Goal: Information Seeking & Learning: Learn about a topic

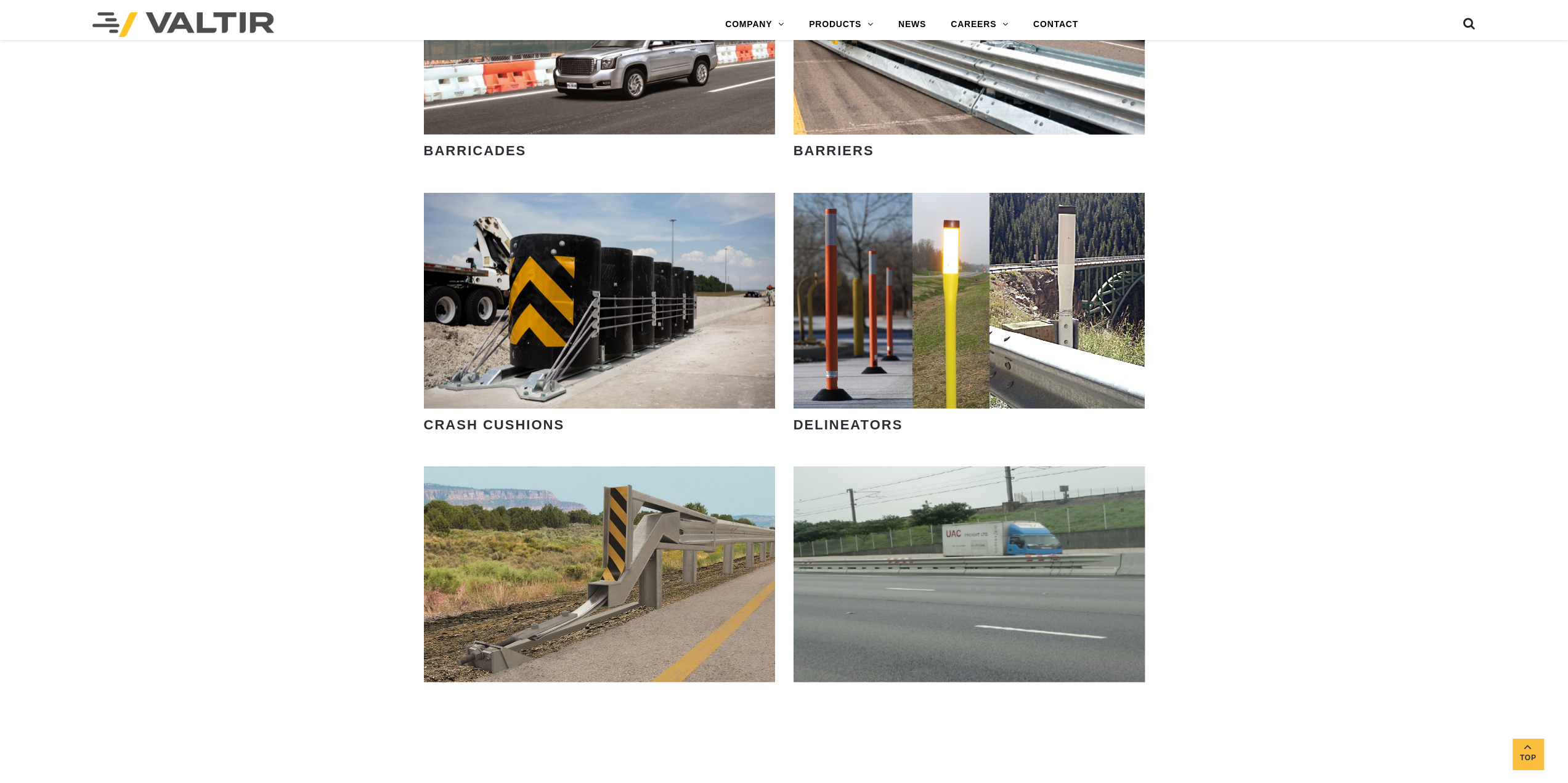
scroll to position [1153, 0]
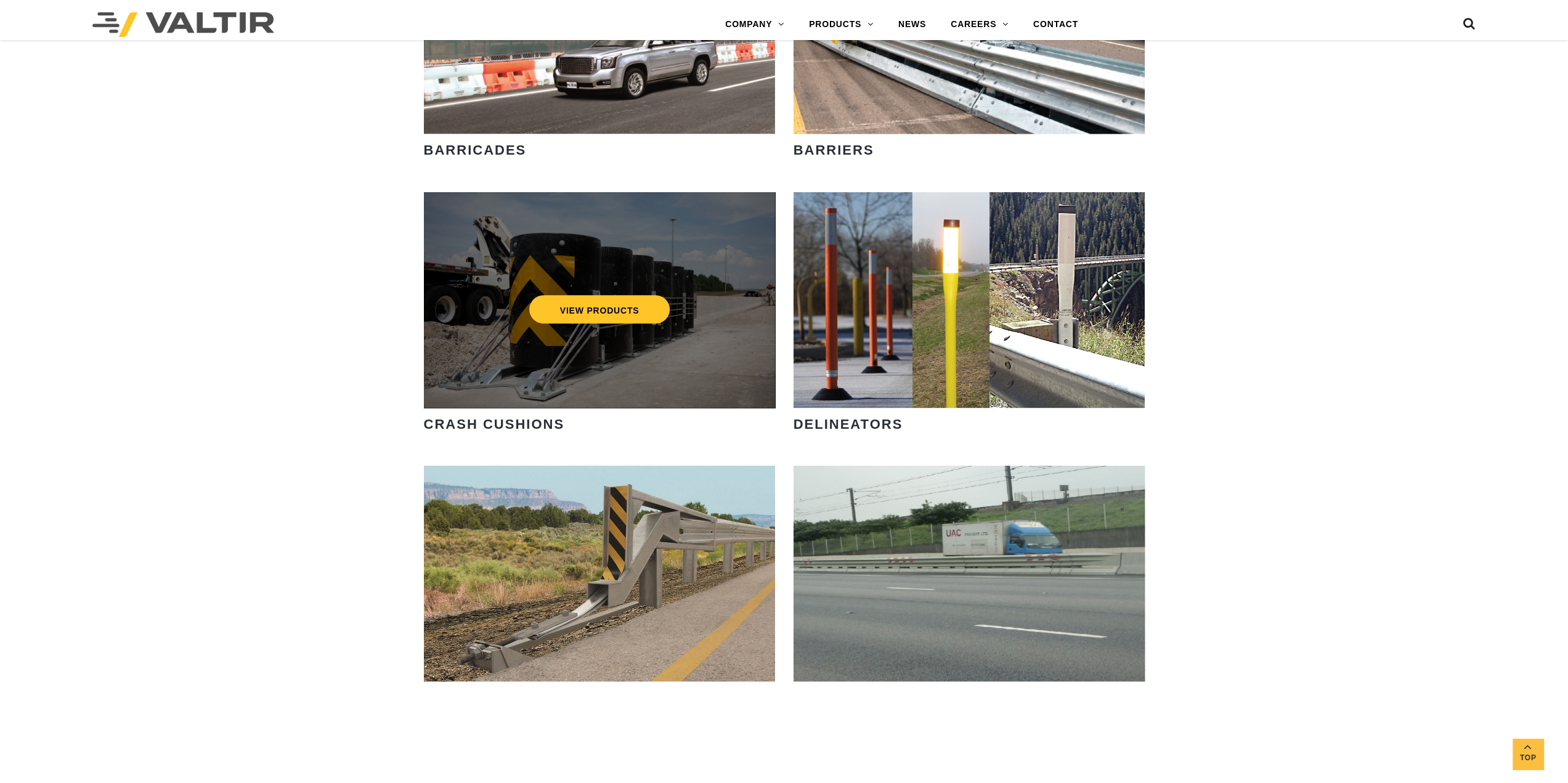
click at [757, 282] on div "VIEW PRODUCTS" at bounding box center [599, 300] width 351 height 216
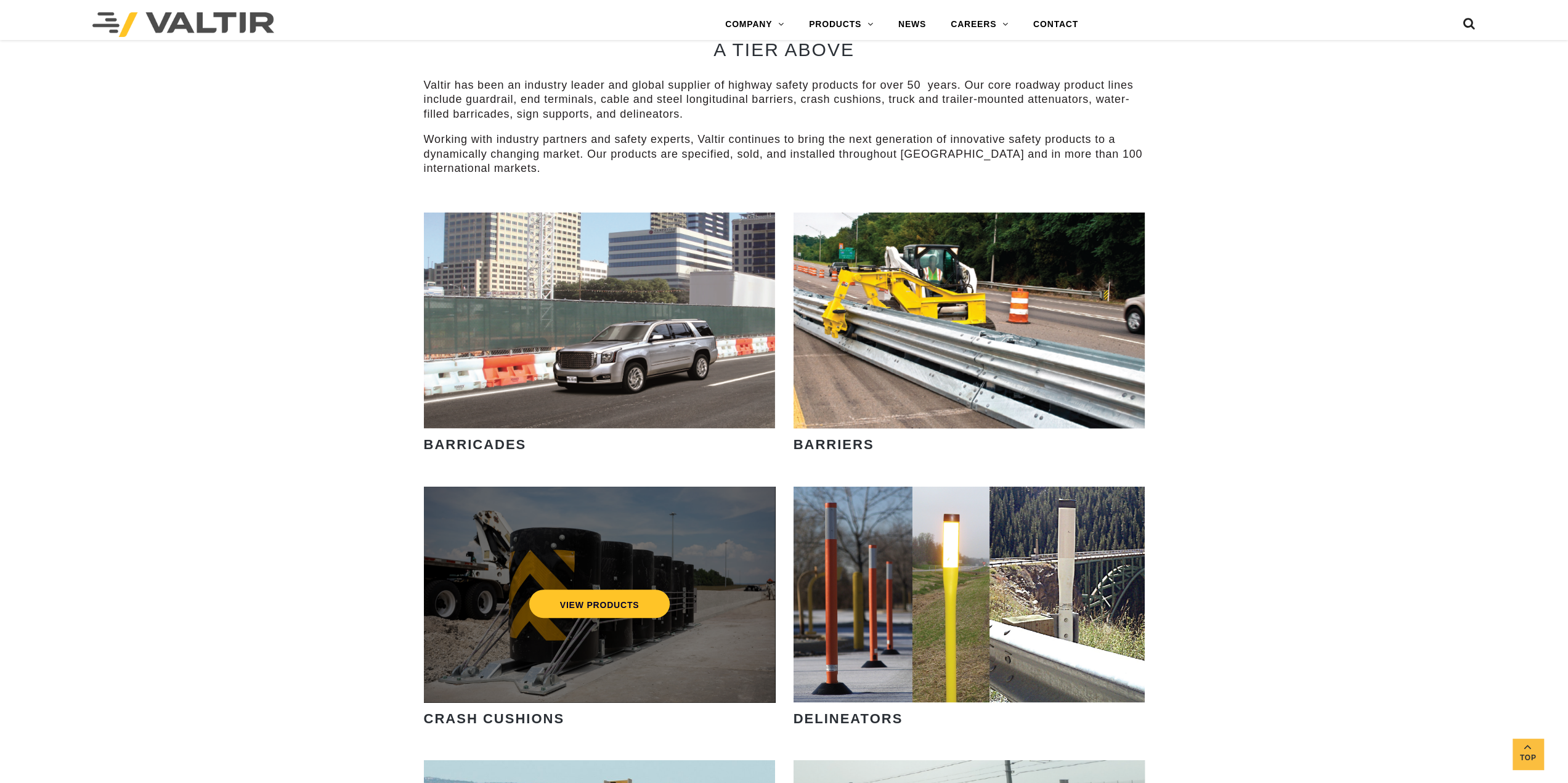
scroll to position [856, 0]
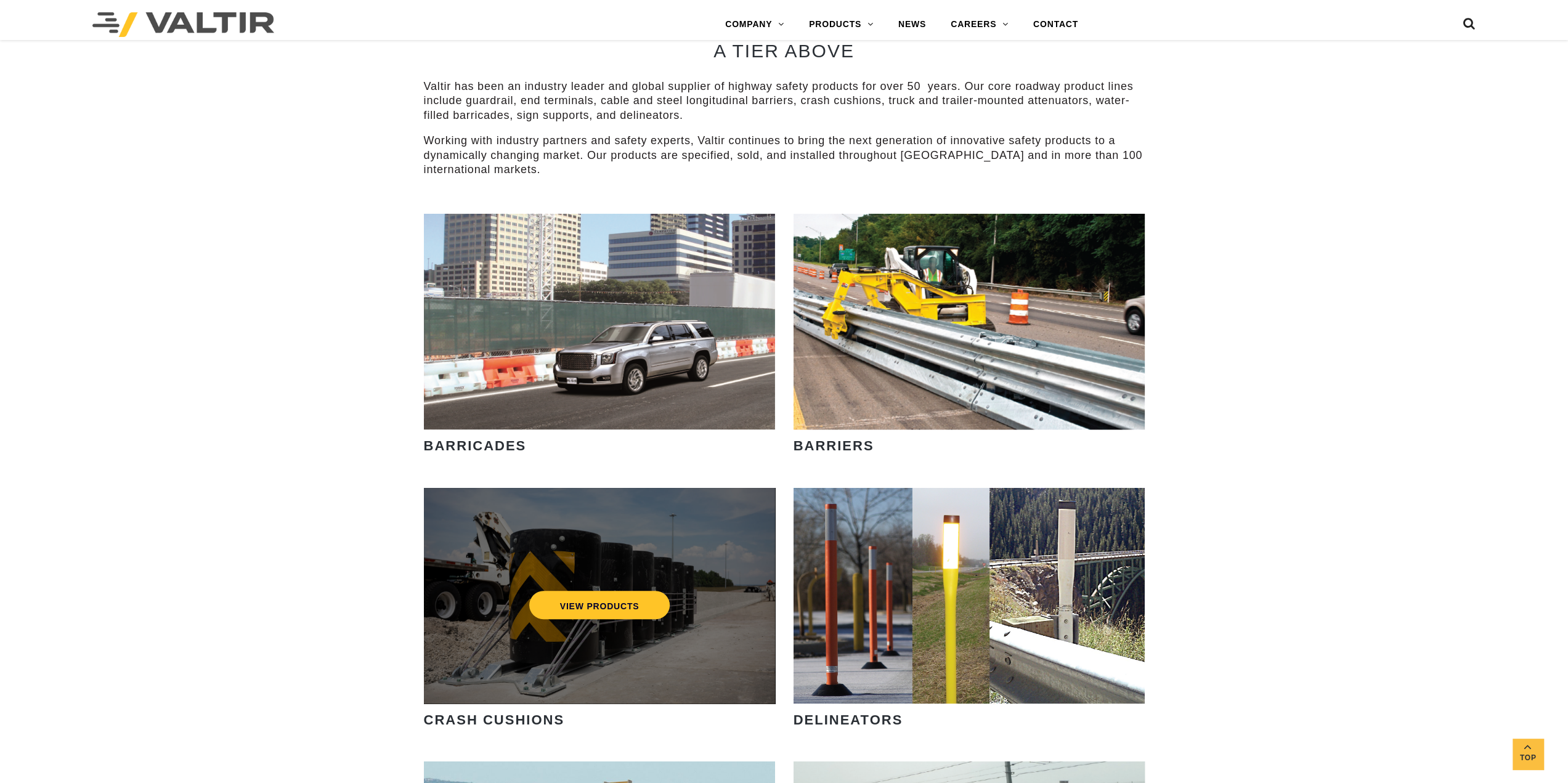
click at [583, 538] on div "VIEW PRODUCTS" at bounding box center [599, 596] width 351 height 216
click at [584, 608] on link "VIEW PRODUCTS" at bounding box center [599, 605] width 141 height 29
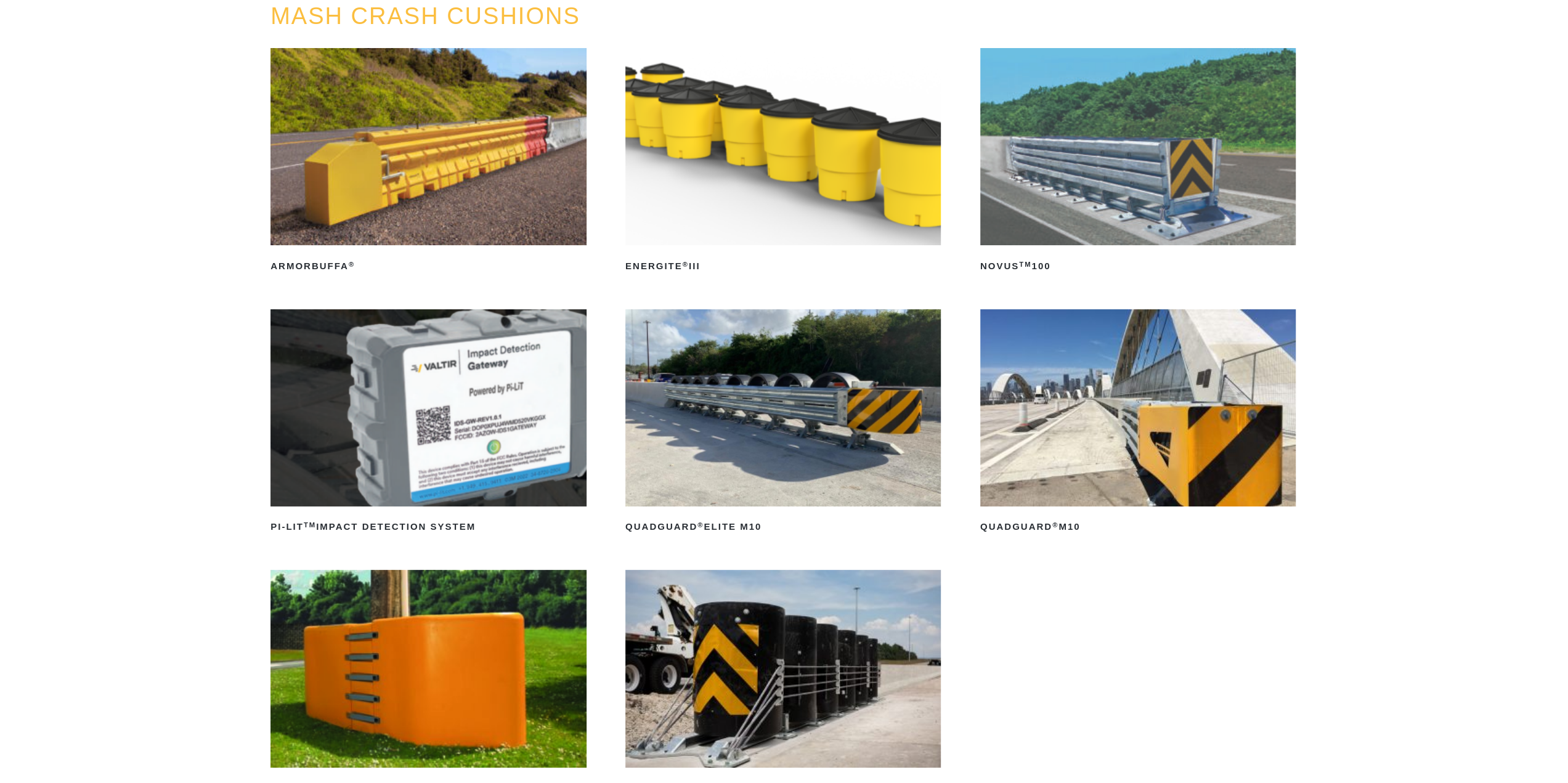
scroll to position [177, 0]
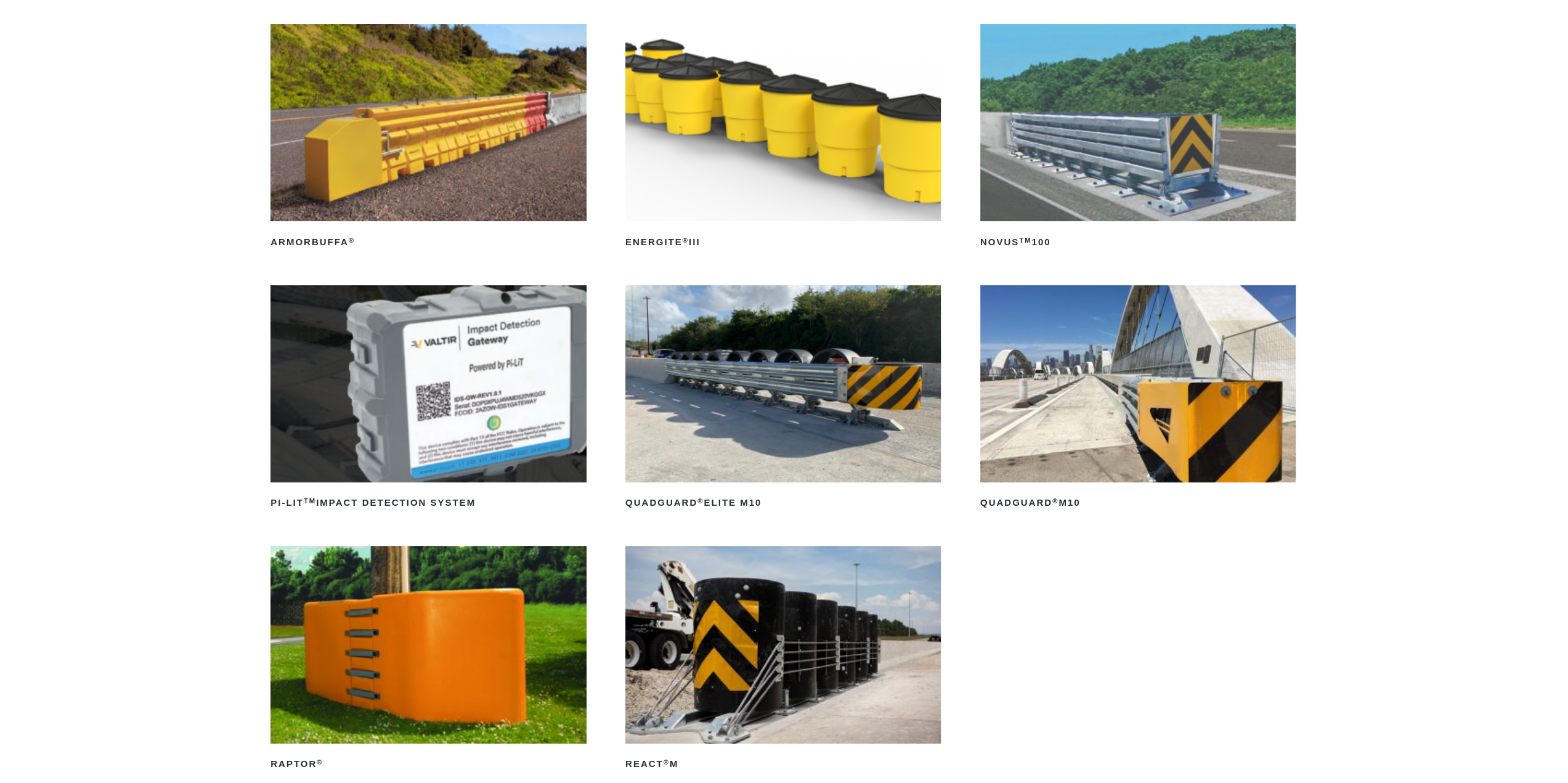
click at [1093, 477] on img at bounding box center [1138, 384] width 315 height 197
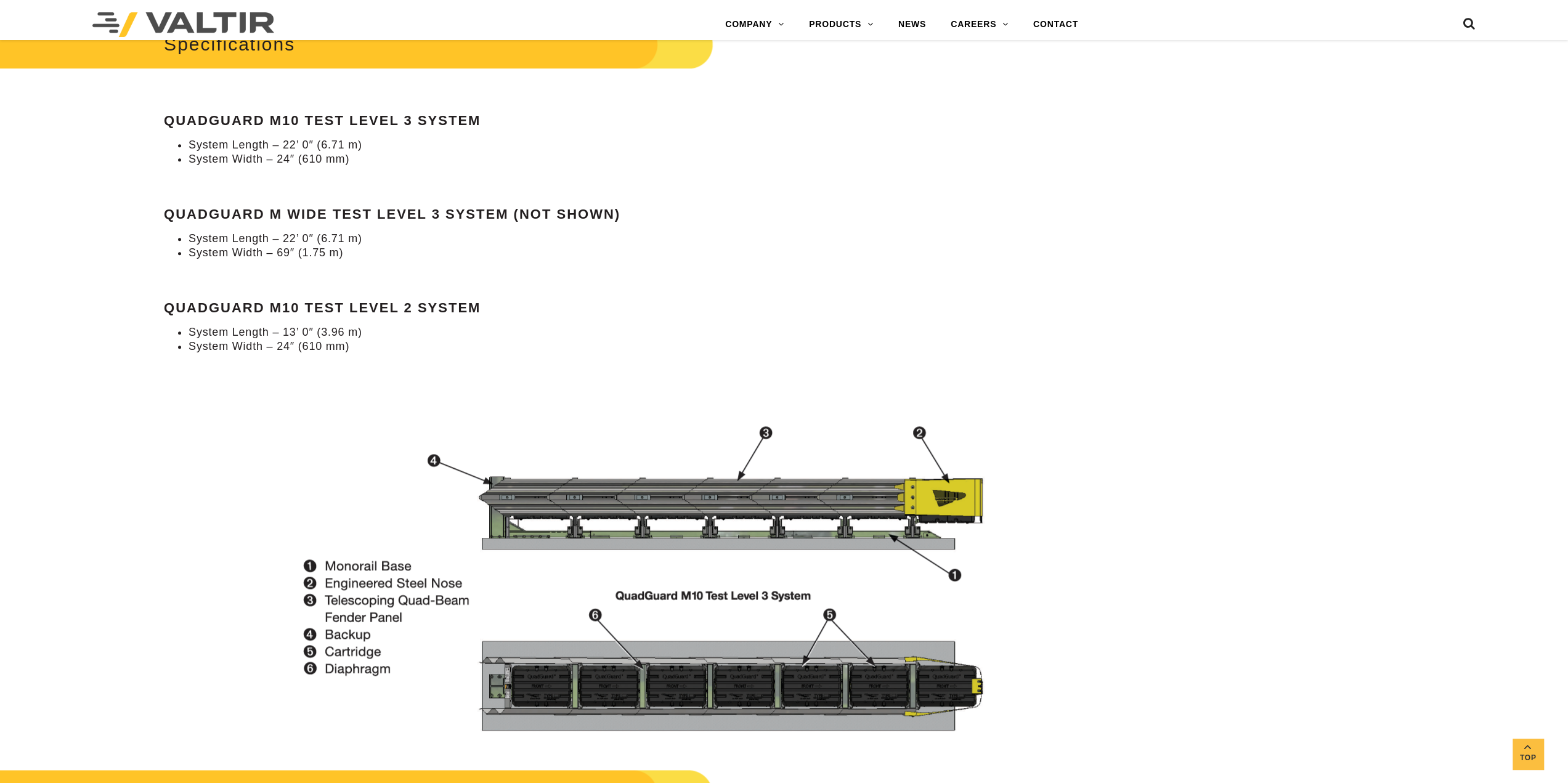
scroll to position [1197, 0]
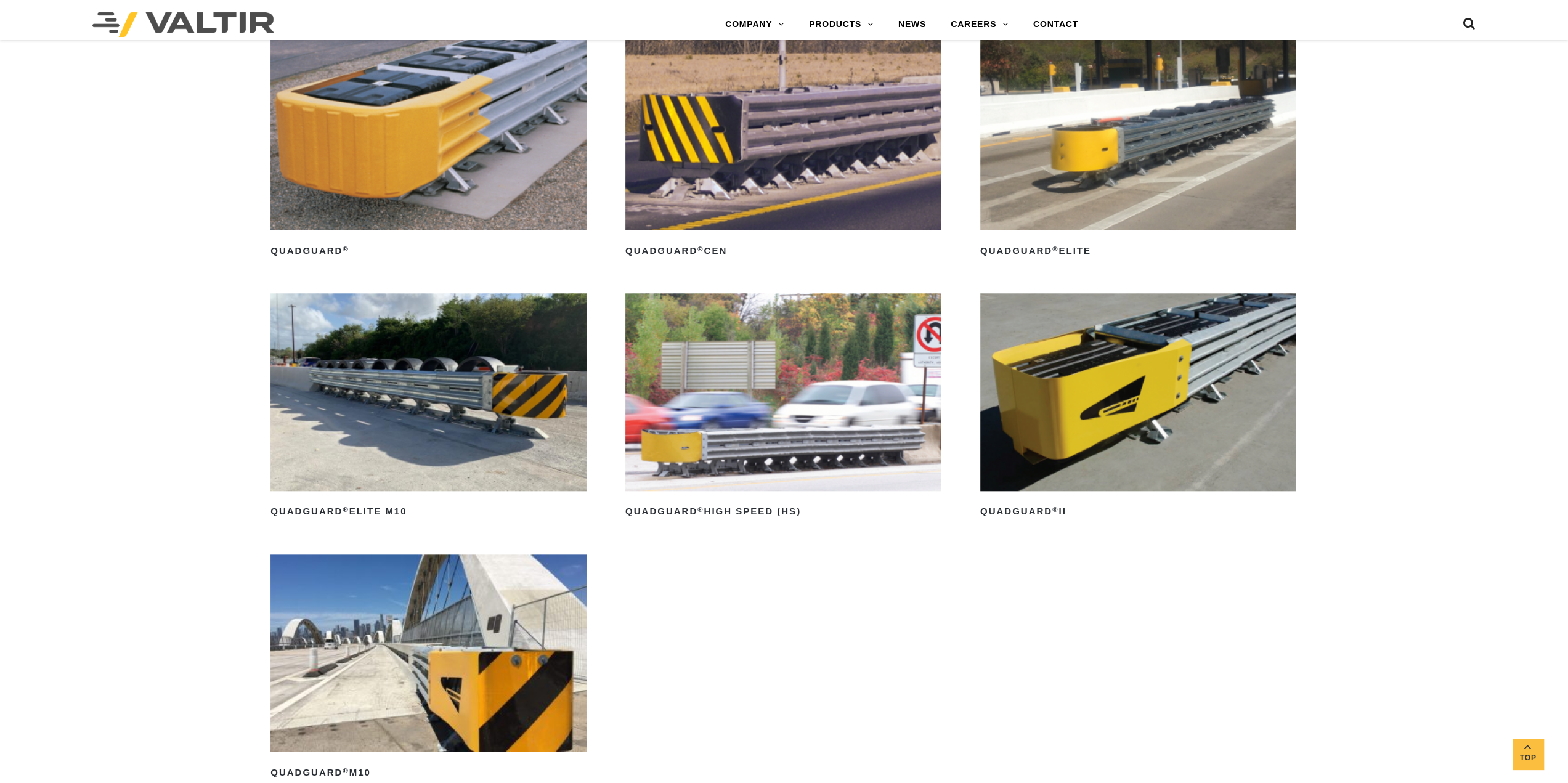
scroll to position [1055, 0]
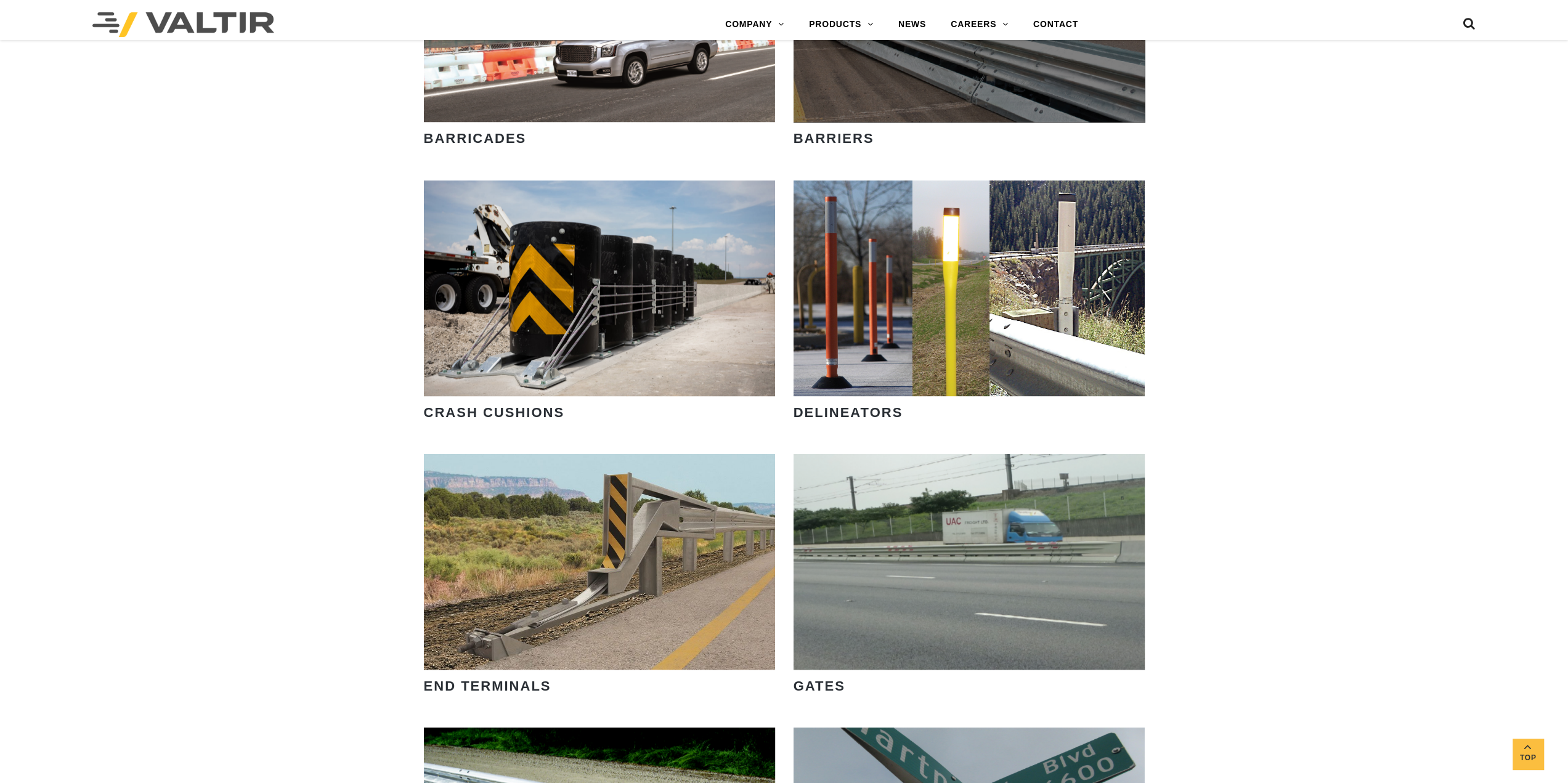
scroll to position [1325, 0]
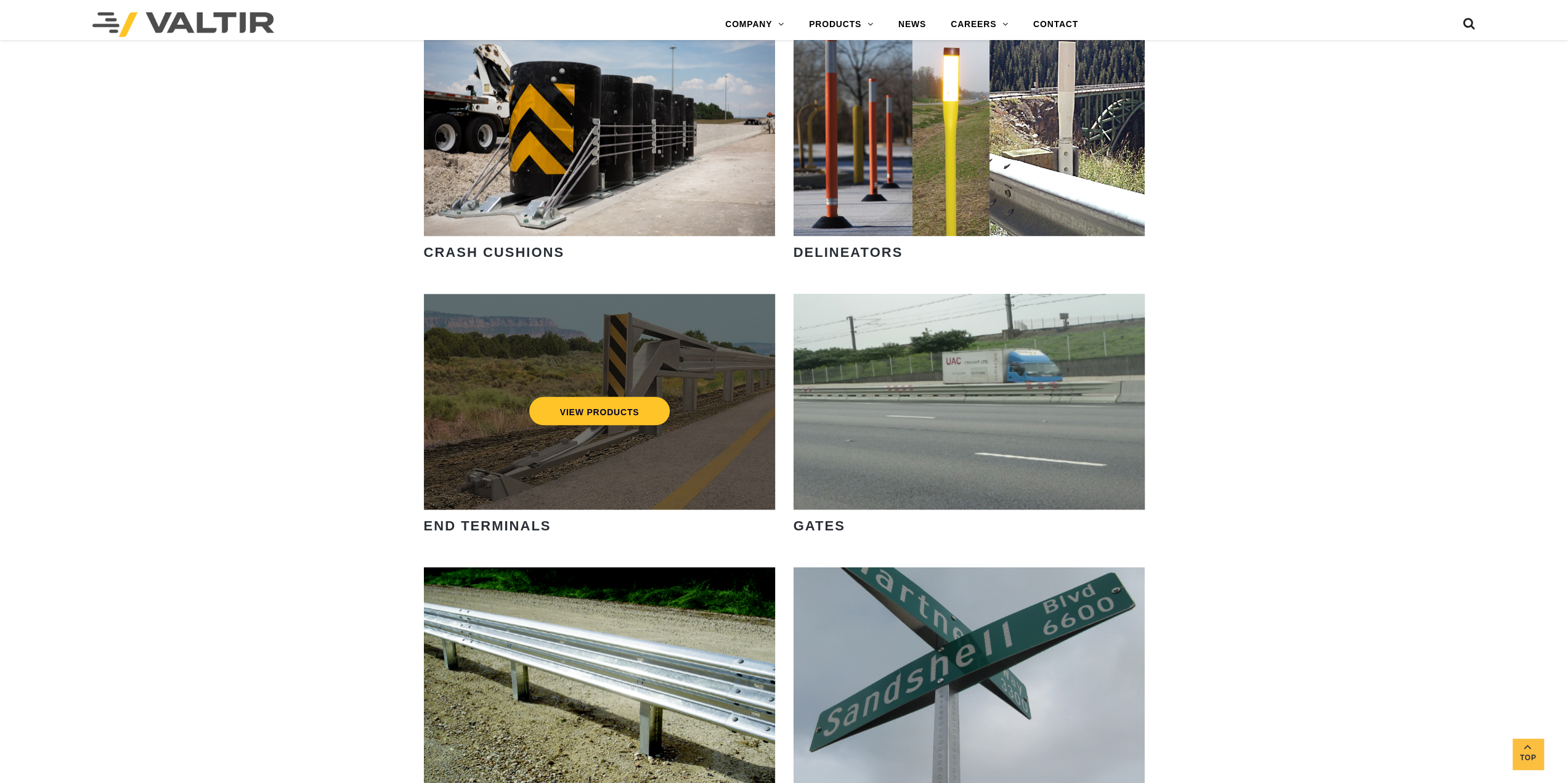
click at [700, 442] on div "VIEW PRODUCTS" at bounding box center [599, 402] width 351 height 216
click at [619, 413] on link "VIEW PRODUCTS" at bounding box center [599, 410] width 141 height 29
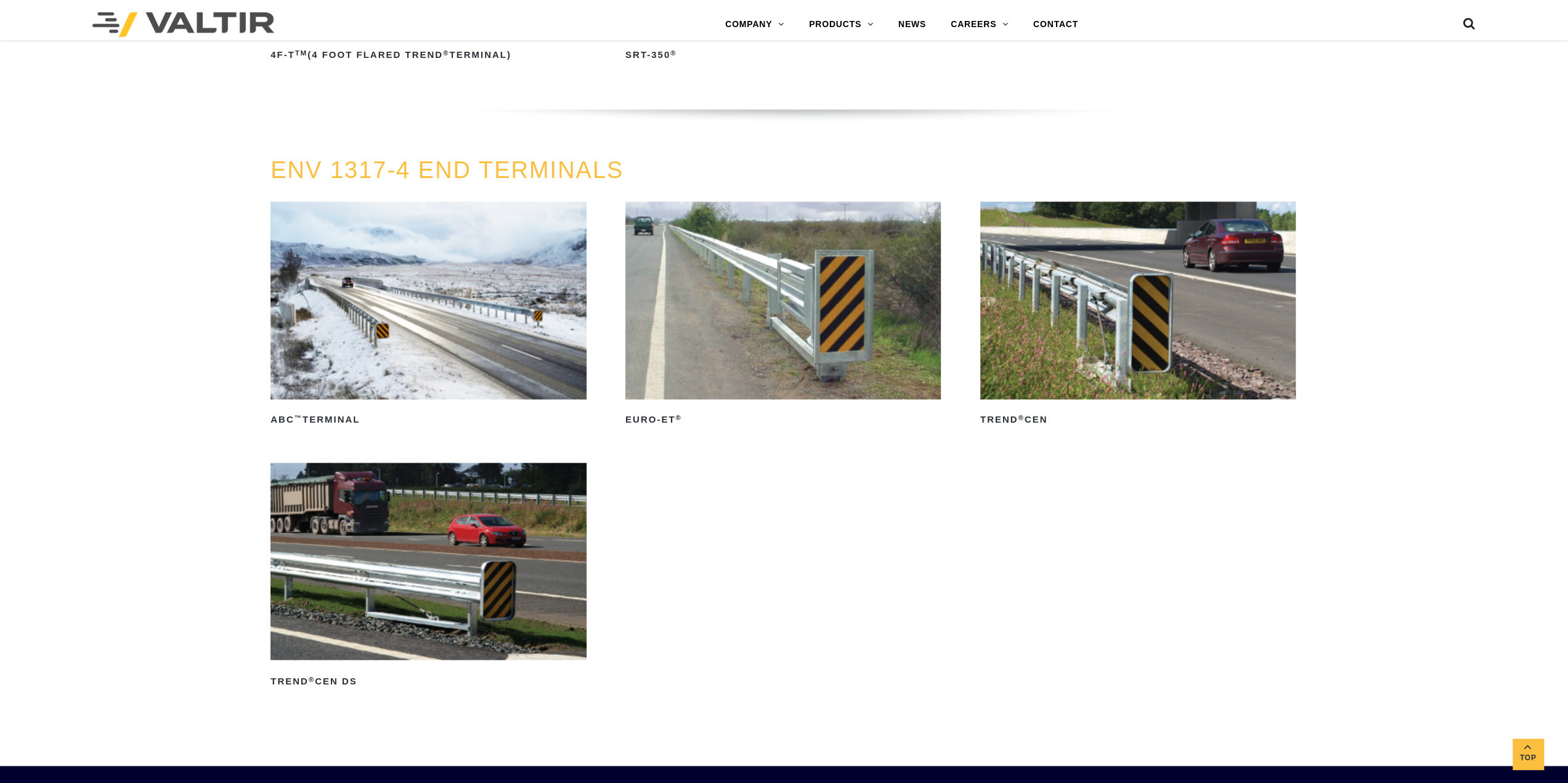
scroll to position [1720, 0]
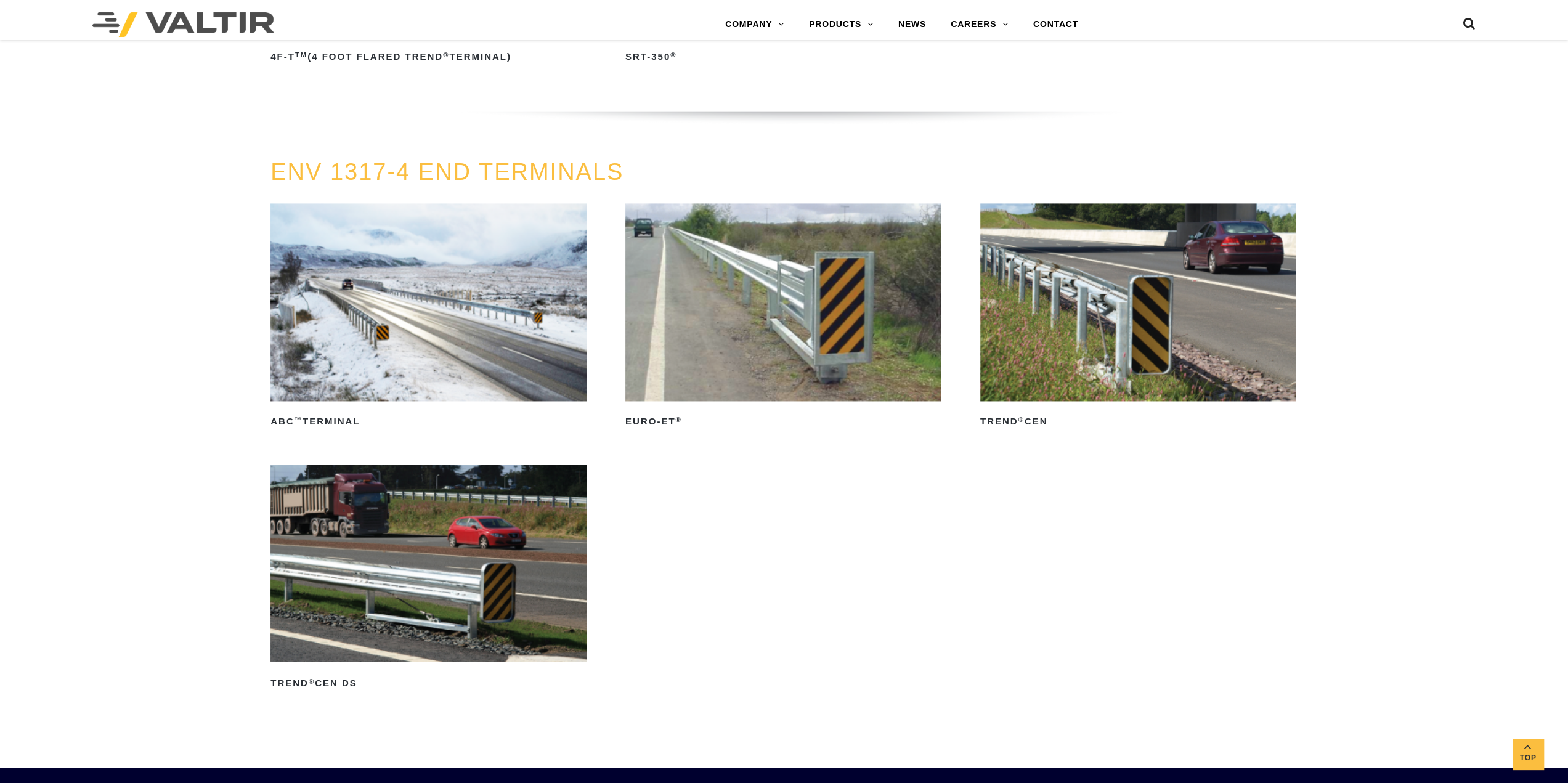
click at [747, 339] on img at bounding box center [783, 302] width 315 height 197
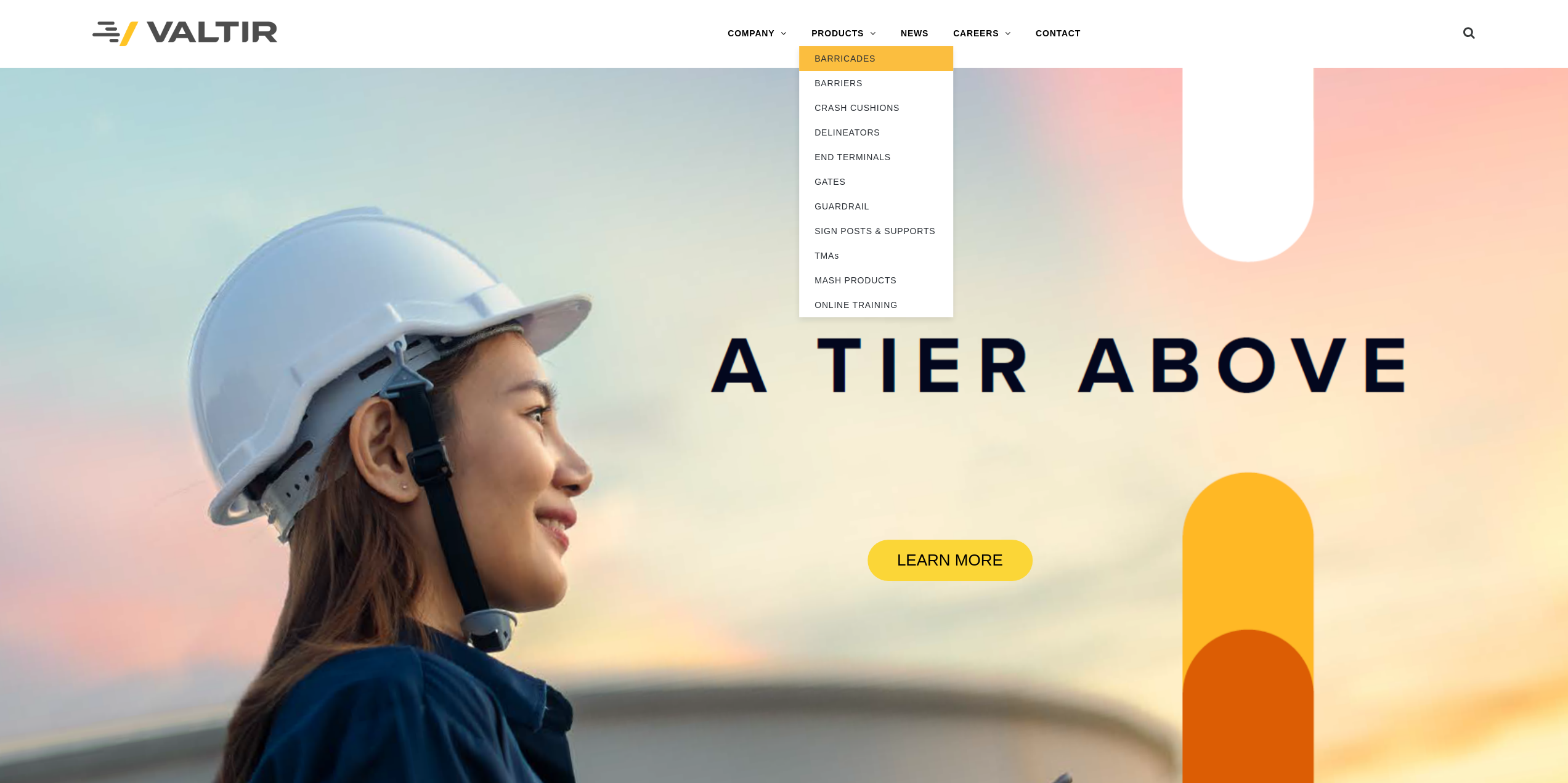
click at [856, 57] on link "BARRICADES" at bounding box center [876, 59] width 154 height 25
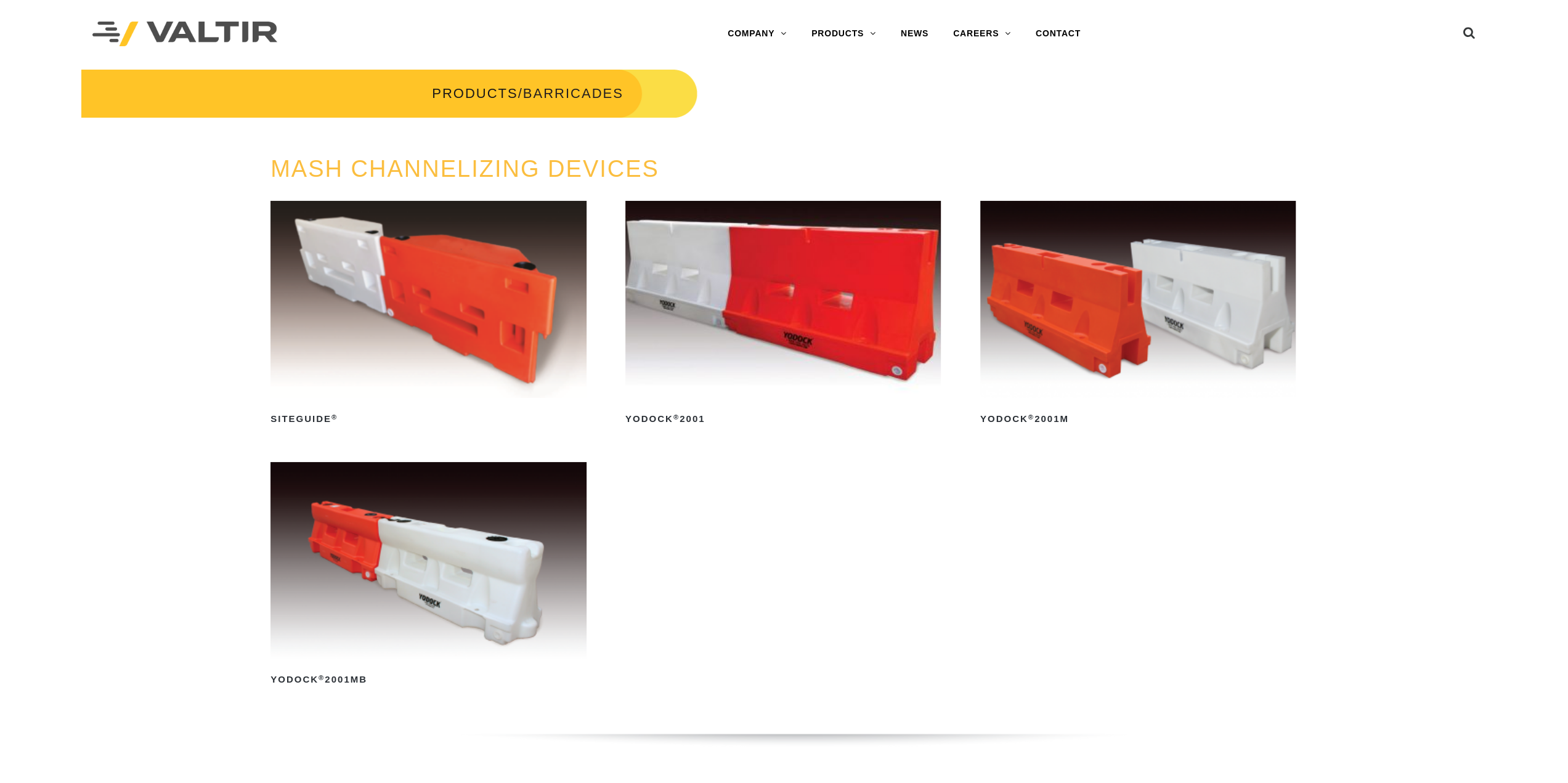
drag, startPoint x: 1111, startPoint y: 304, endPoint x: 1055, endPoint y: 399, distance: 110.3
click at [1055, 399] on link "Yodock ® 2001M" at bounding box center [1138, 315] width 315 height 228
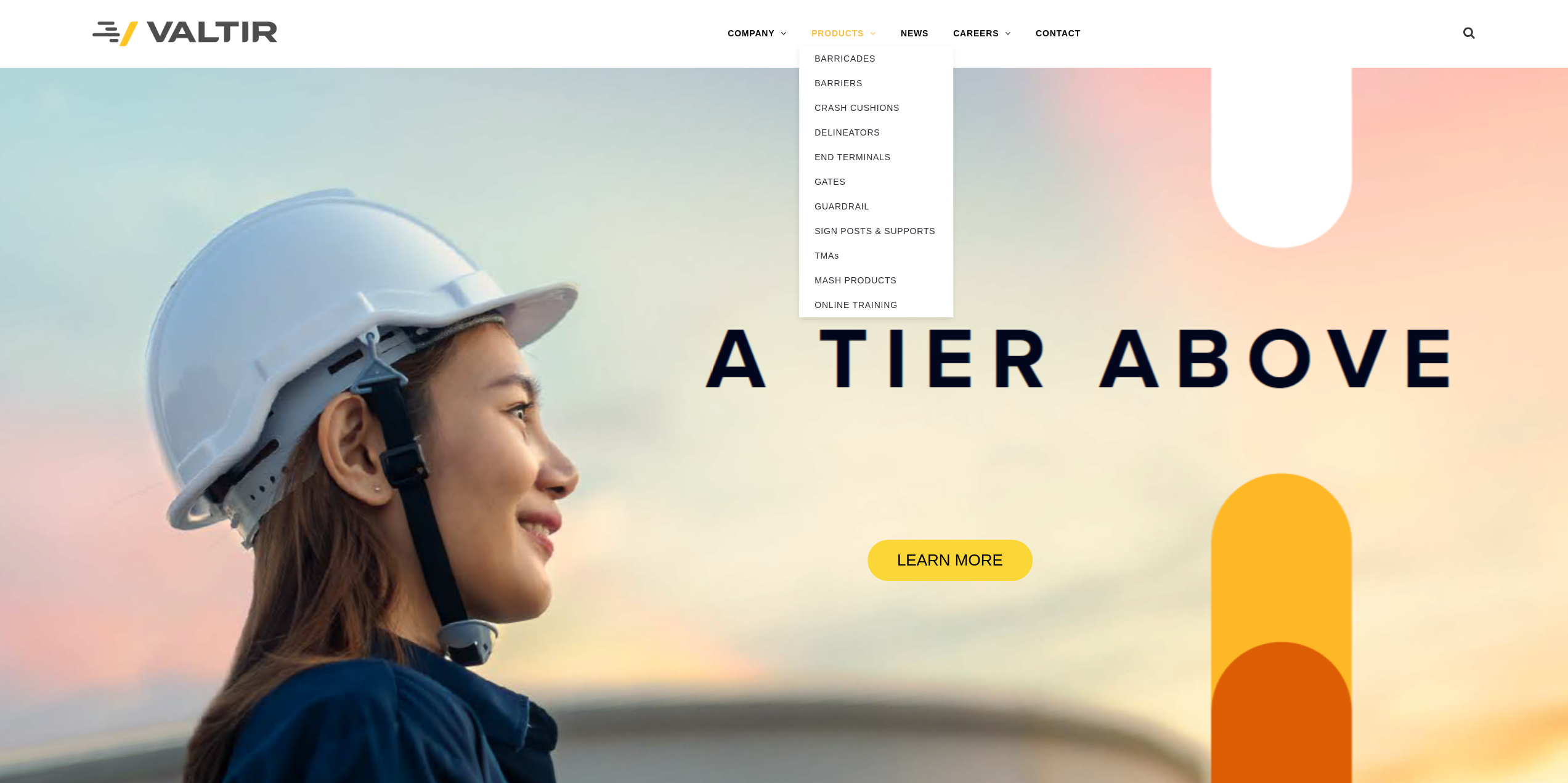
click at [833, 25] on link "PRODUCTS" at bounding box center [844, 34] width 89 height 25
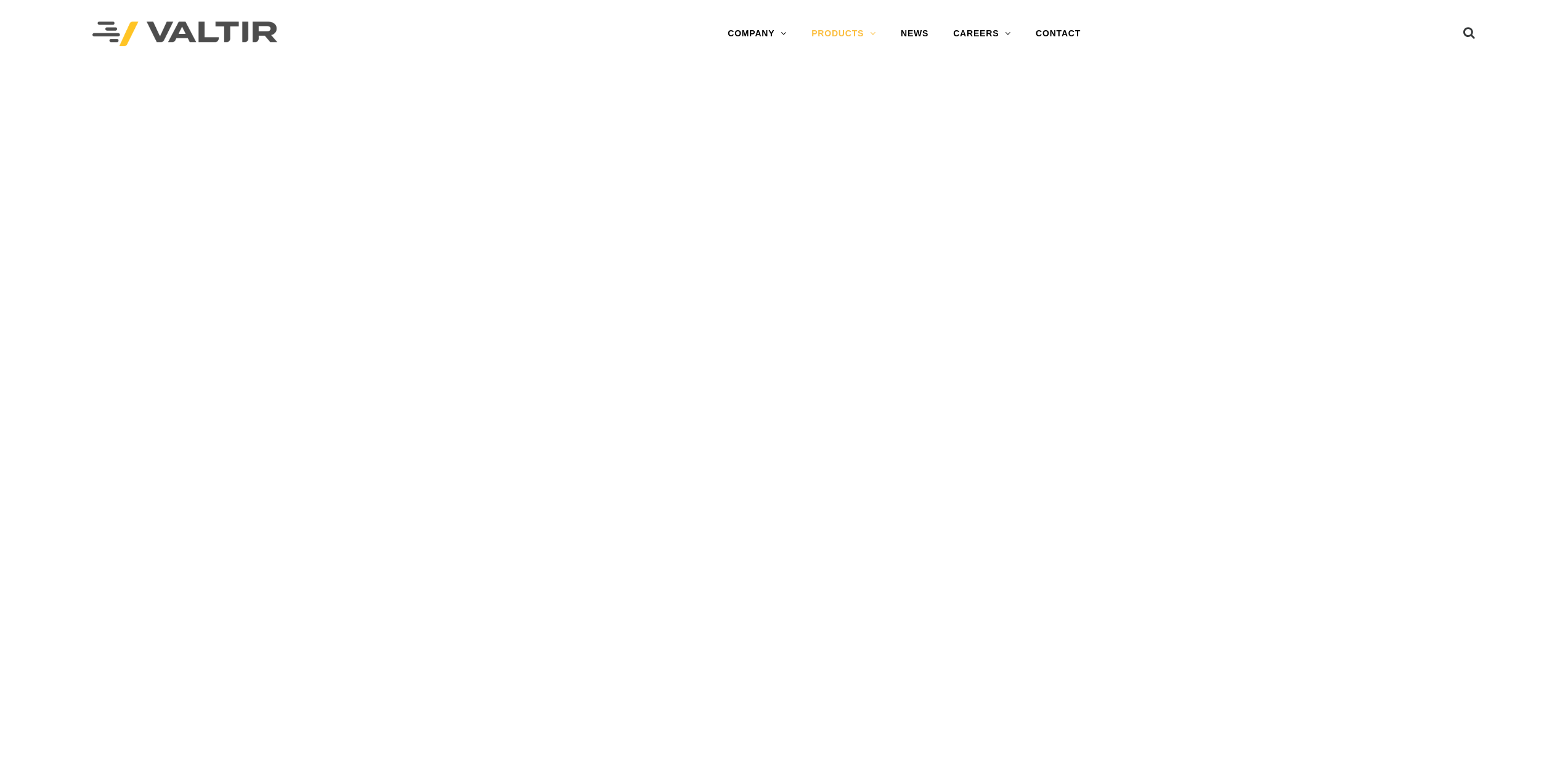
drag, startPoint x: 0, startPoint y: 0, endPoint x: 831, endPoint y: 129, distance: 841.0
click at [831, 129] on div "PRODUCTS" at bounding box center [784, 103] width 1568 height 70
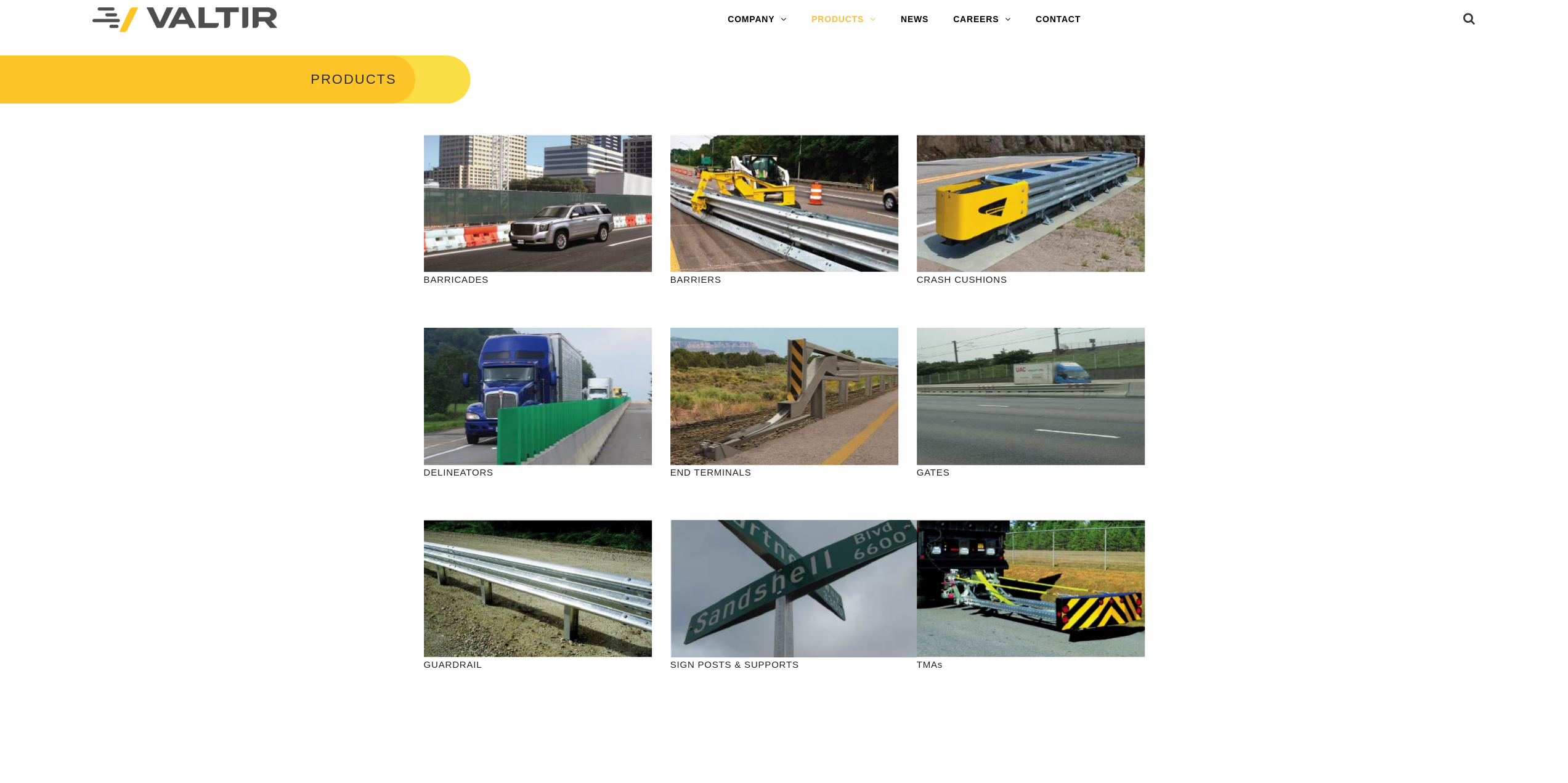
scroll to position [15, 0]
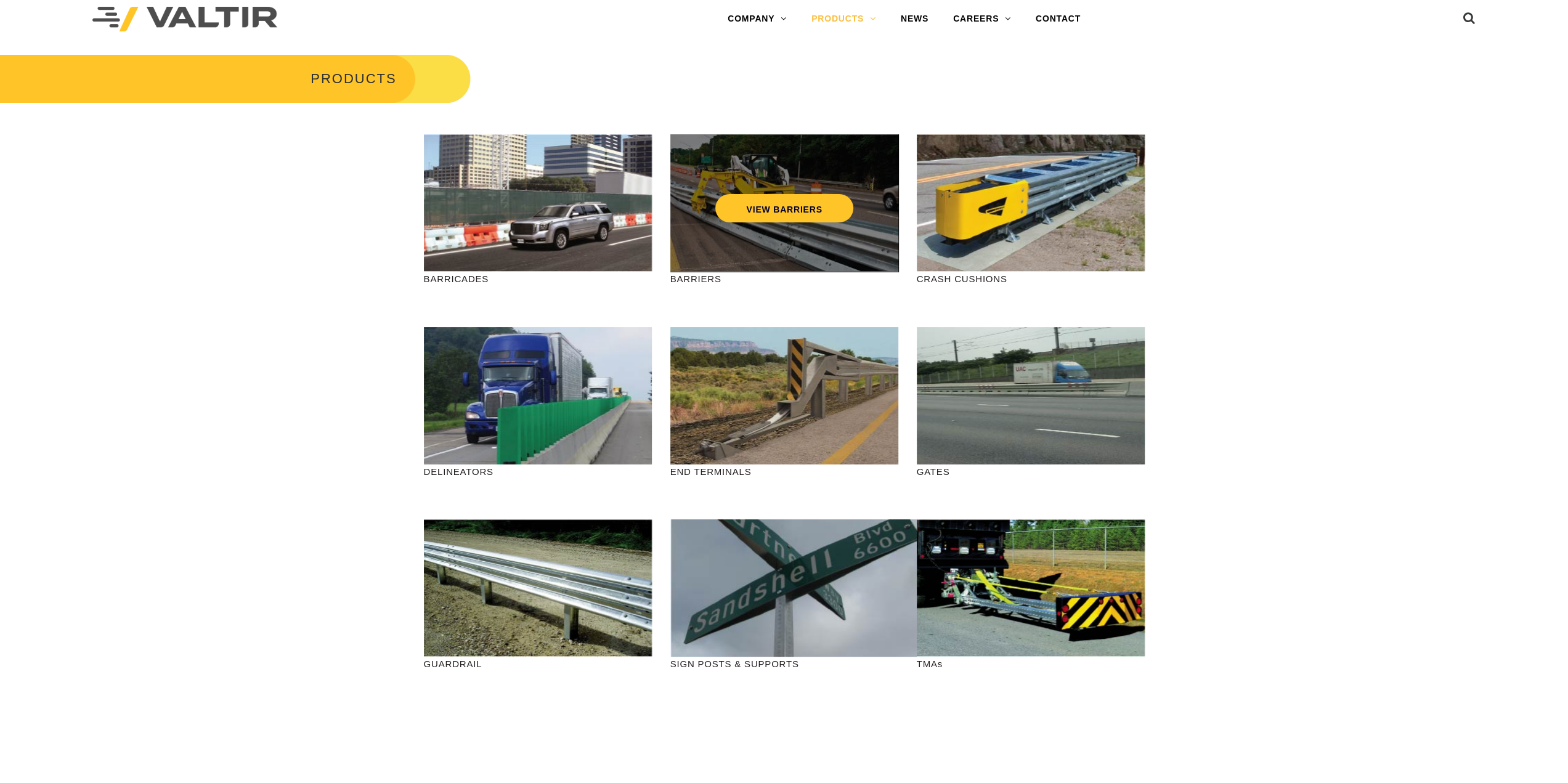
click at [761, 236] on div "VIEW BARRIERS" at bounding box center [784, 203] width 228 height 137
click at [761, 216] on link "VIEW BARRIERS" at bounding box center [784, 208] width 137 height 29
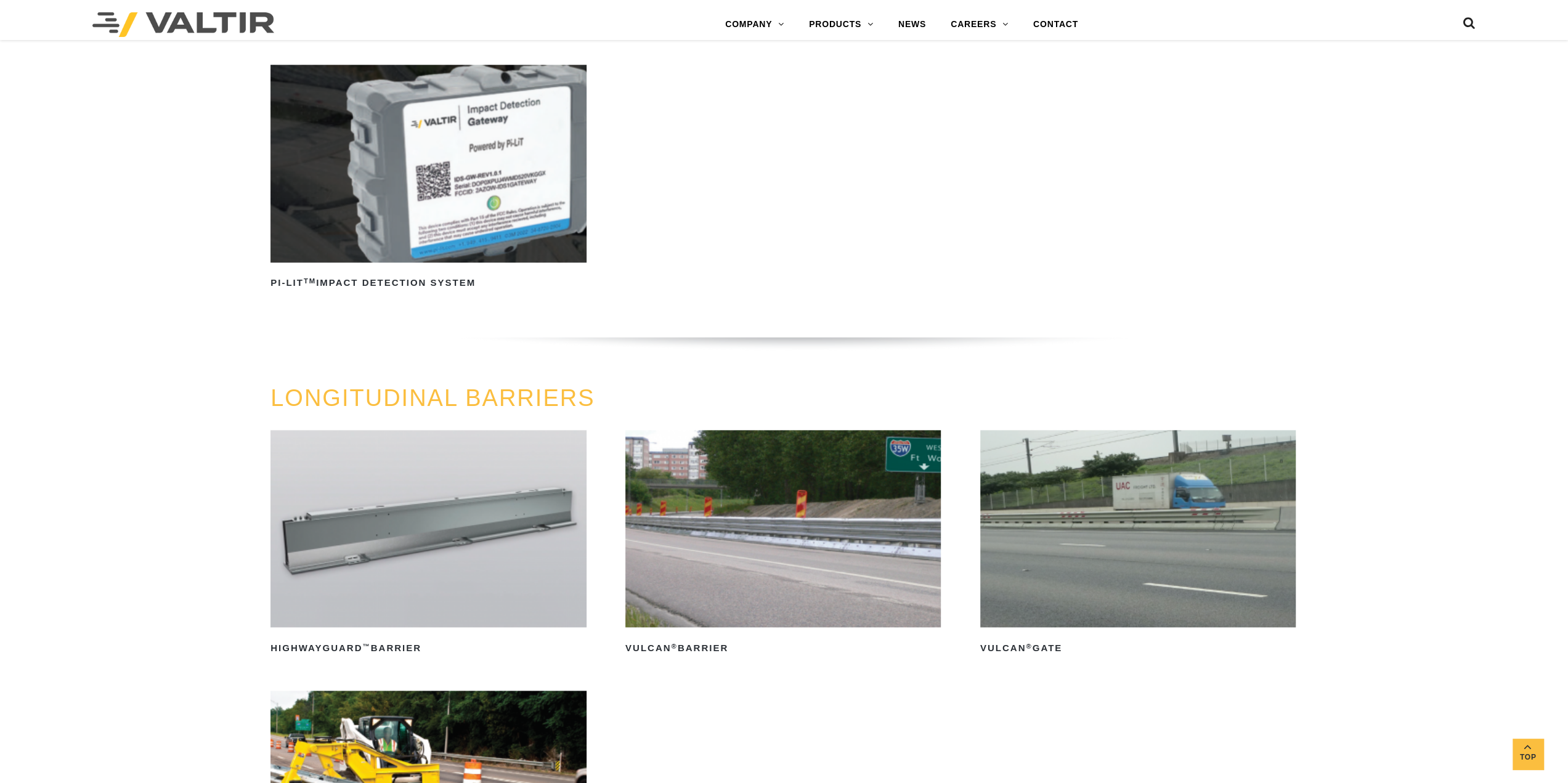
scroll to position [1284, 0]
click at [706, 534] on img at bounding box center [783, 529] width 315 height 197
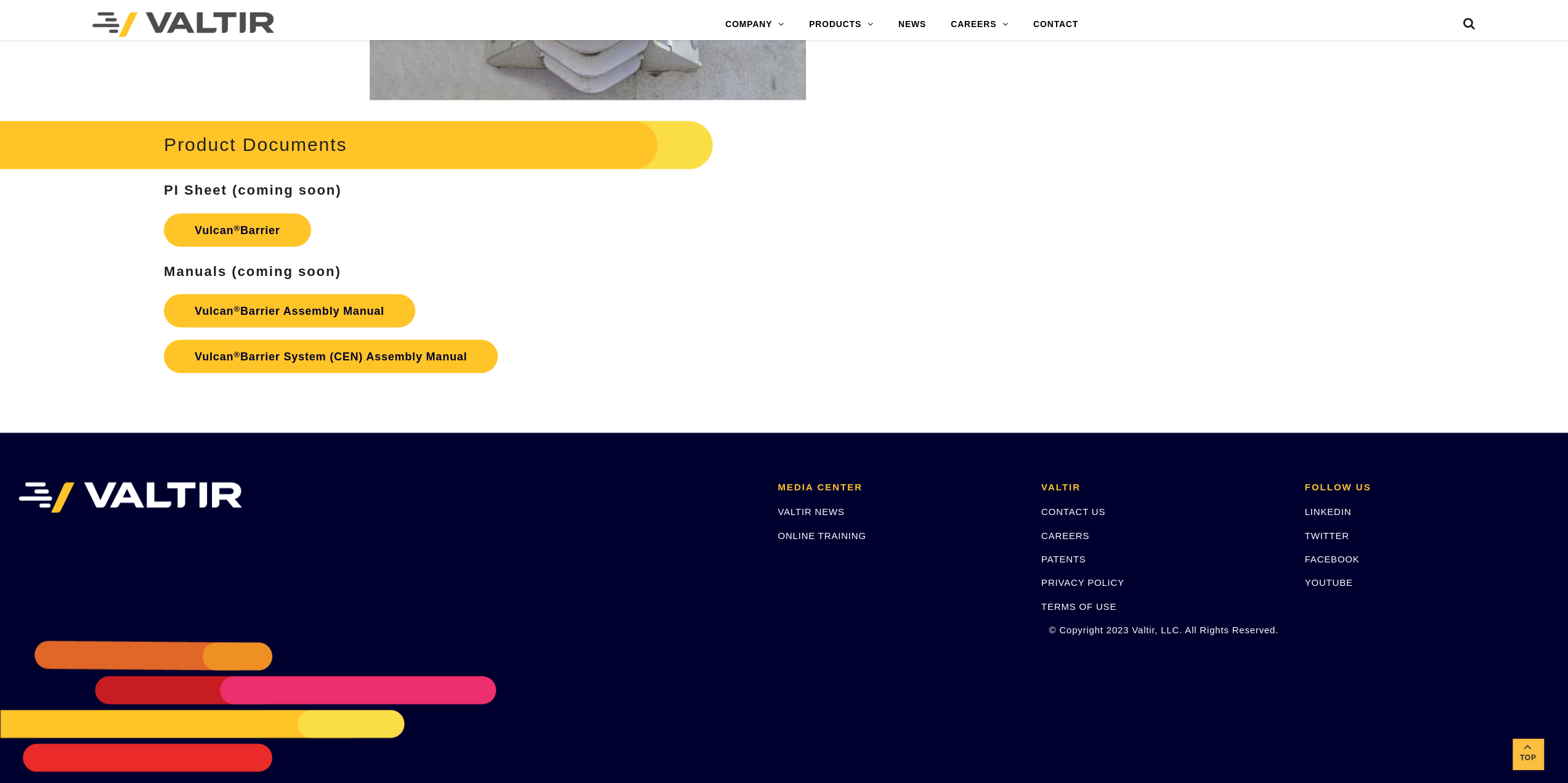
scroll to position [2174, 0]
